Goal: Task Accomplishment & Management: Manage account settings

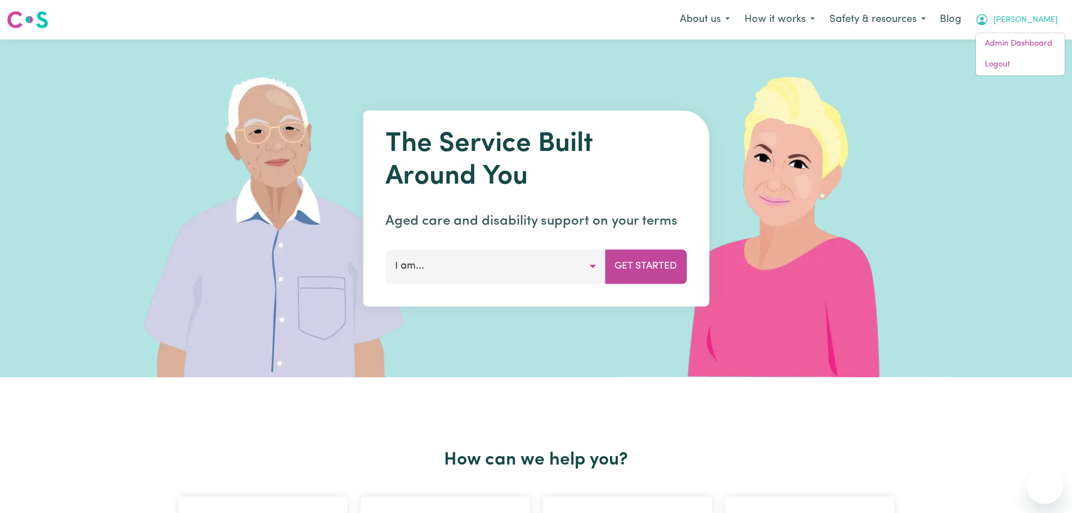
click at [1020, 66] on link "Logout" at bounding box center [1020, 64] width 89 height 21
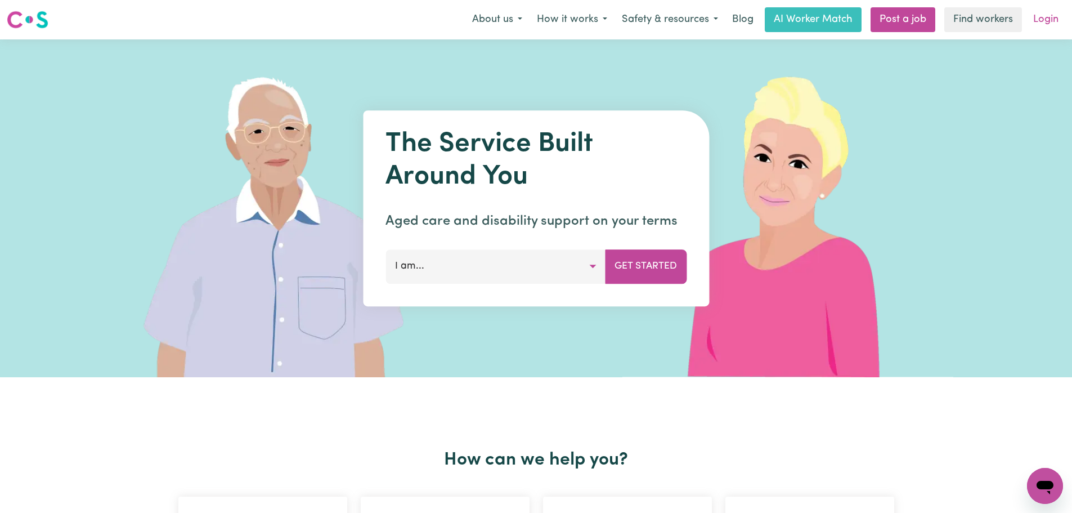
click at [1045, 21] on link "Login" at bounding box center [1046, 19] width 39 height 25
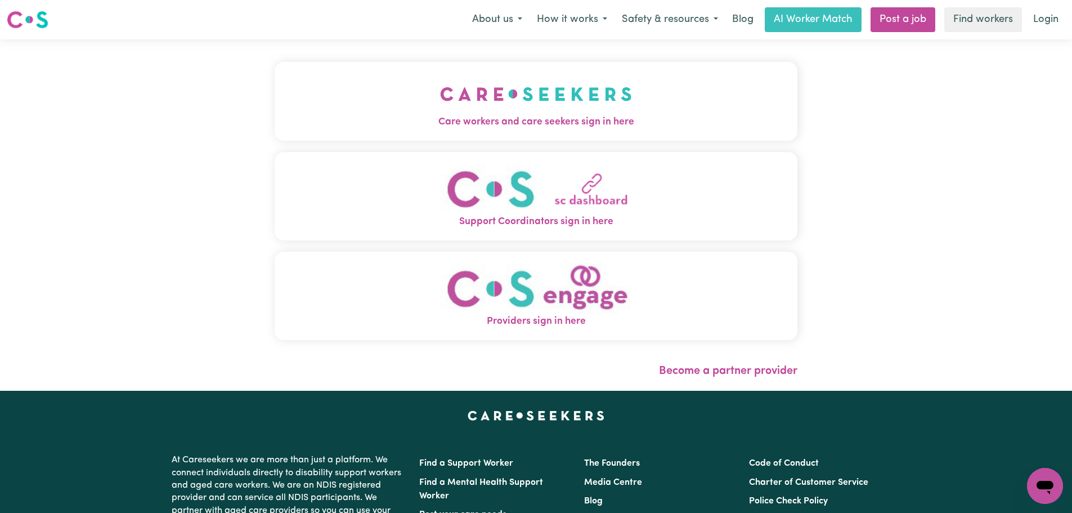
drag, startPoint x: 250, startPoint y: 95, endPoint x: 256, endPoint y: 95, distance: 5.7
click at [275, 95] on button "Care workers and care seekers sign in here" at bounding box center [536, 101] width 523 height 79
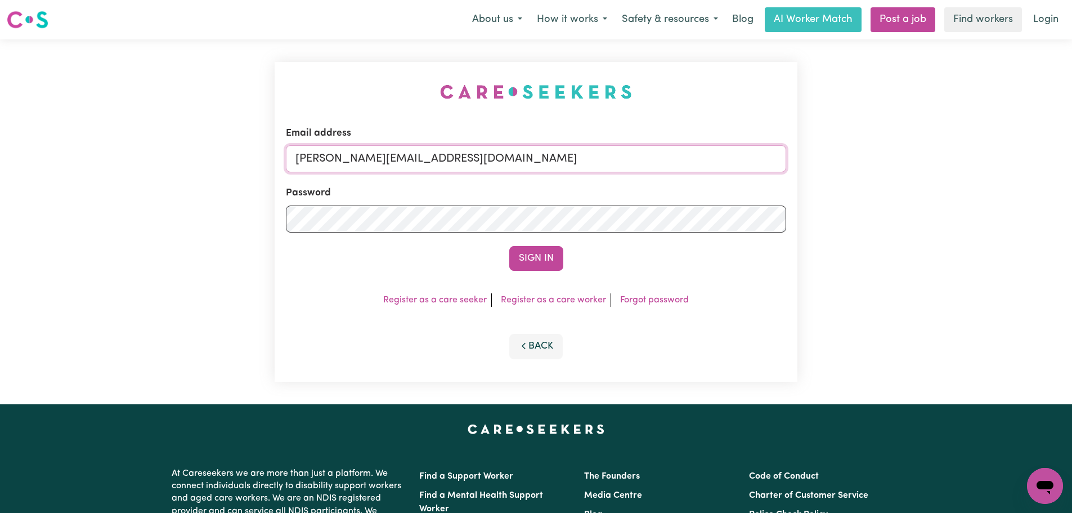
click at [530, 165] on input "[PERSON_NAME][EMAIL_ADDRESS][DOMAIN_NAME]" at bounding box center [536, 158] width 500 height 27
drag, startPoint x: 563, startPoint y: 167, endPoint x: 352, endPoint y: 160, distance: 211.2
click at [352, 160] on input "[EMAIL_ADDRESS][DOMAIN_NAME]" at bounding box center [536, 158] width 500 height 27
type input "[EMAIL_ADDRESS][DOMAIN_NAME]"
click at [517, 255] on button "Sign In" at bounding box center [536, 258] width 54 height 25
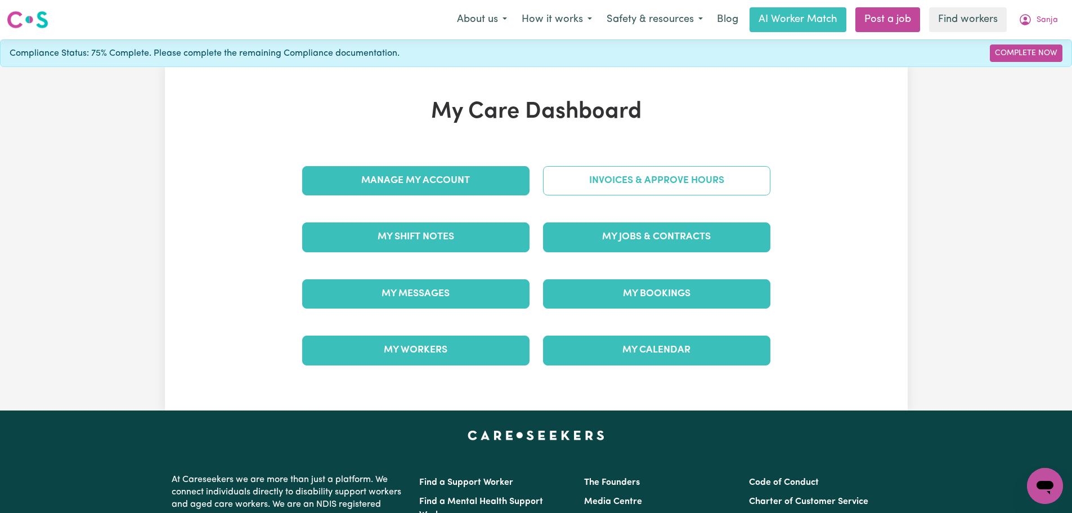
click at [714, 181] on link "Invoices & Approve Hours" at bounding box center [656, 180] width 227 height 29
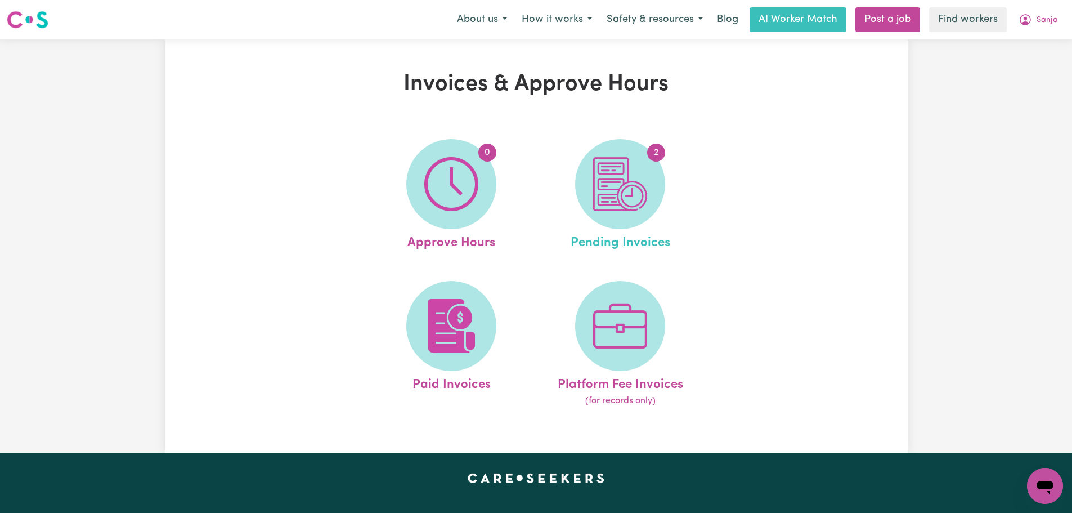
click at [669, 179] on link "2 Pending Invoices" at bounding box center [620, 196] width 162 height 114
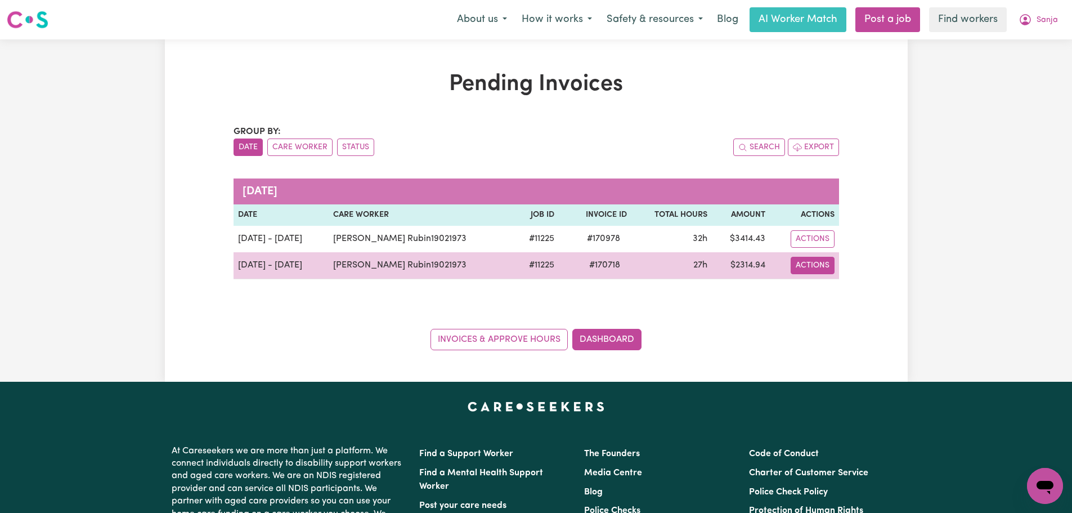
click at [794, 248] on button "Actions" at bounding box center [813, 238] width 44 height 17
click at [829, 293] on link "Download Invoice" at bounding box center [849, 291] width 103 height 23
